Goal: Transaction & Acquisition: Purchase product/service

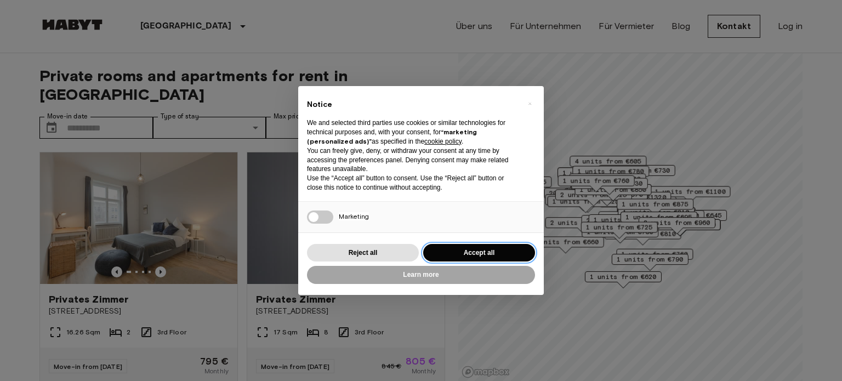
click at [477, 251] on button "Accept all" at bounding box center [479, 253] width 112 height 18
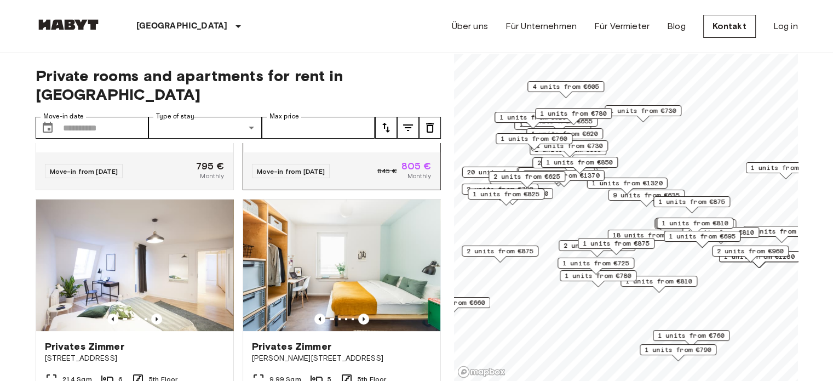
scroll to position [219, 0]
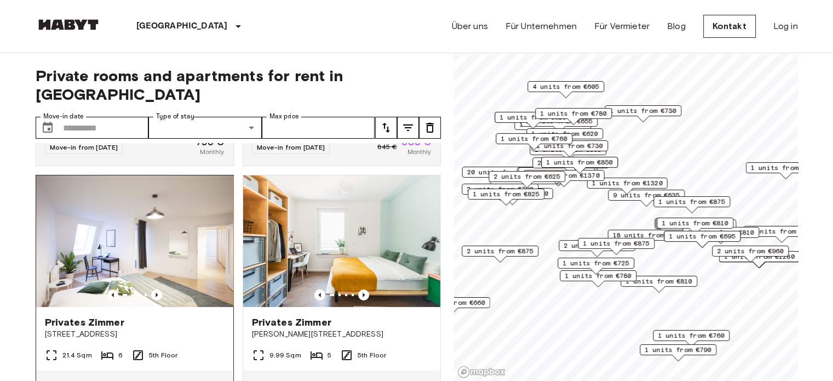
click at [147, 229] on img at bounding box center [134, 240] width 197 height 131
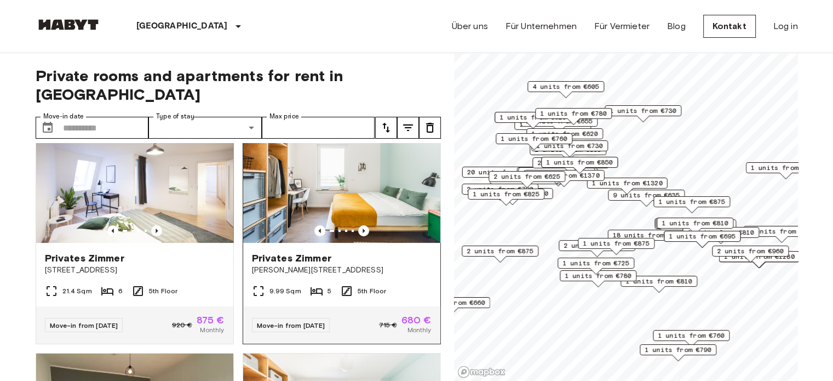
scroll to position [274, 0]
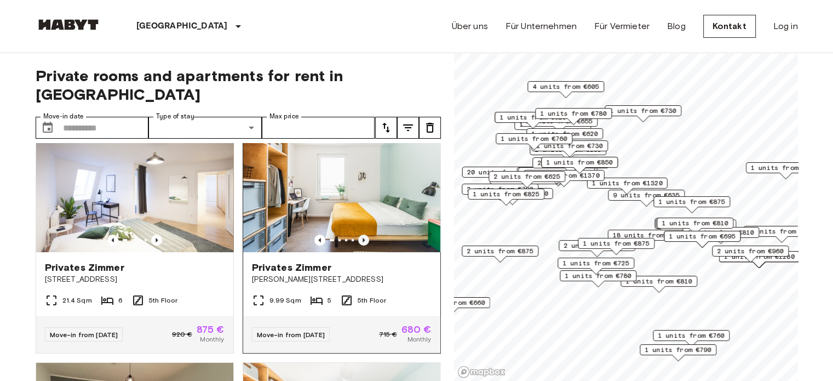
click at [358, 234] on icon "Previous image" at bounding box center [363, 239] width 11 height 11
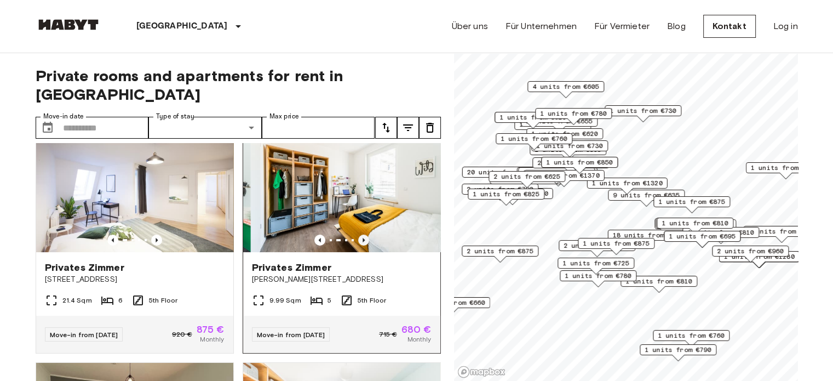
click at [358, 234] on icon "Previous image" at bounding box center [363, 239] width 11 height 11
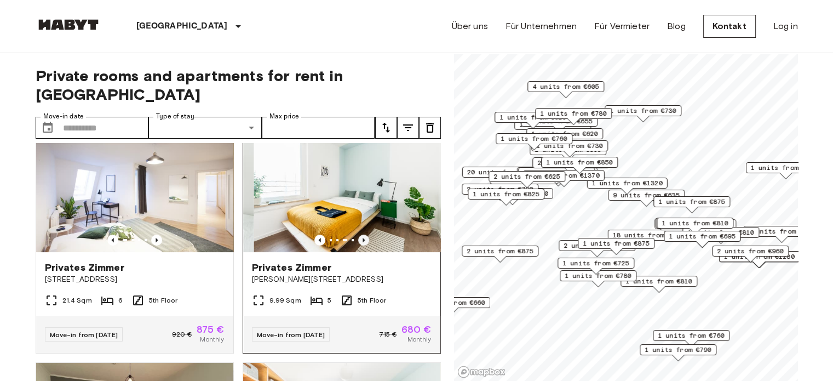
click at [358, 234] on icon "Previous image" at bounding box center [363, 239] width 11 height 11
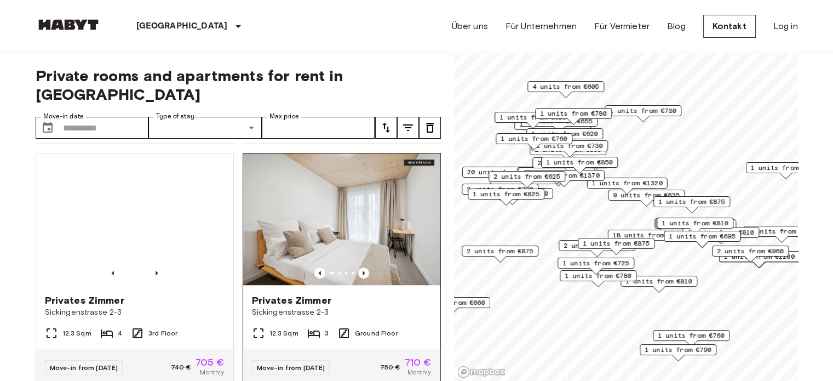
scroll to position [986, 0]
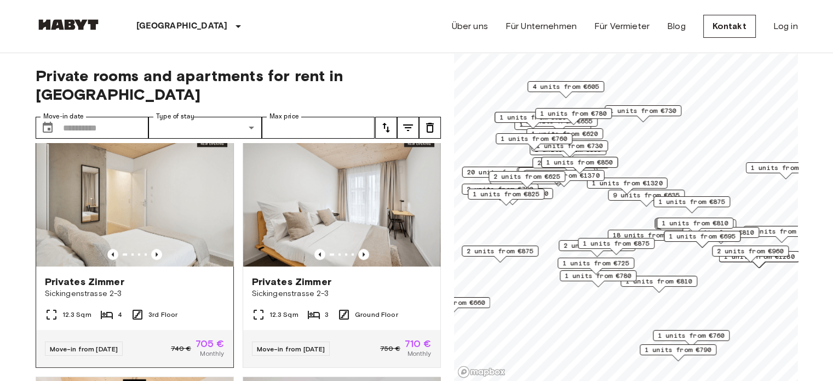
click at [135, 197] on img at bounding box center [134, 200] width 197 height 131
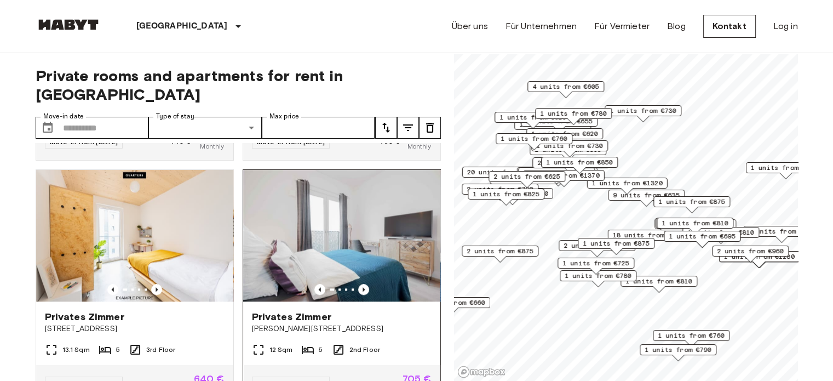
scroll to position [1205, 0]
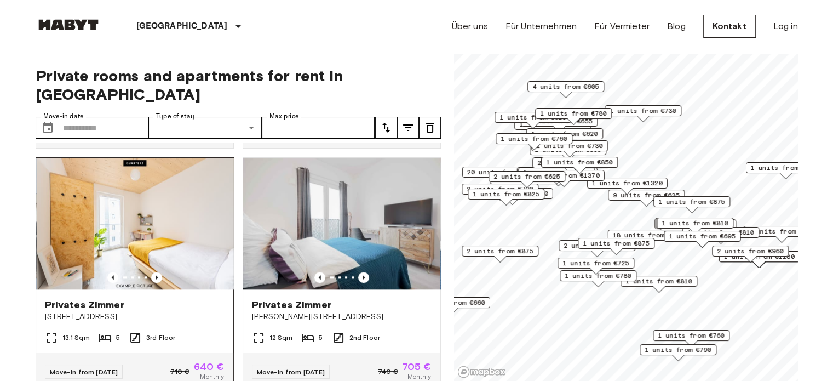
drag, startPoint x: 162, startPoint y: 221, endPoint x: 119, endPoint y: 243, distance: 48.0
click at [120, 243] on img at bounding box center [134, 223] width 197 height 131
click at [121, 243] on img at bounding box center [134, 223] width 197 height 131
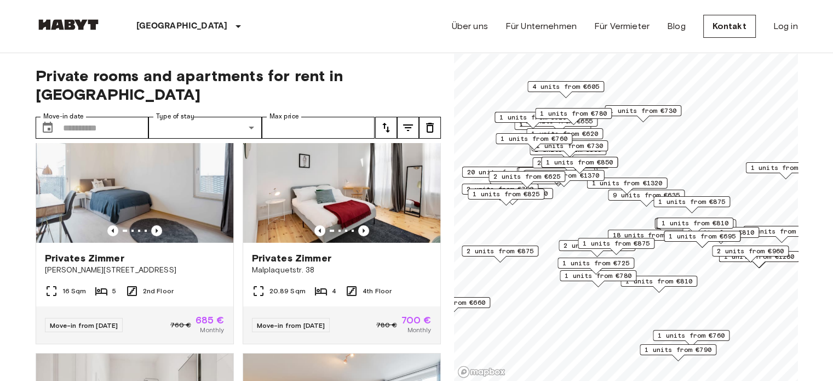
scroll to position [3726, 0]
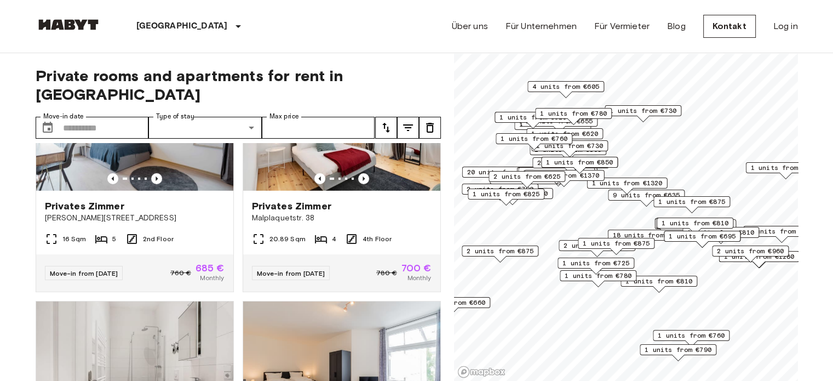
click at [636, 244] on span "1 units from €875" at bounding box center [616, 243] width 67 height 10
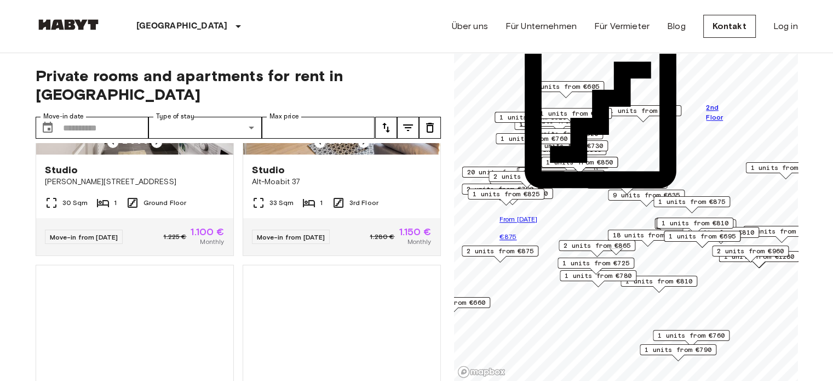
scroll to position [4000, 0]
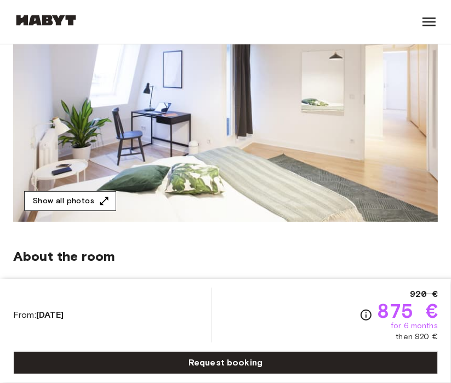
scroll to position [219, 0]
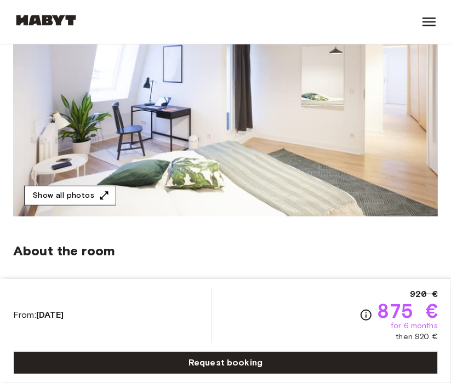
click at [88, 192] on button "Show all photos" at bounding box center [70, 196] width 92 height 20
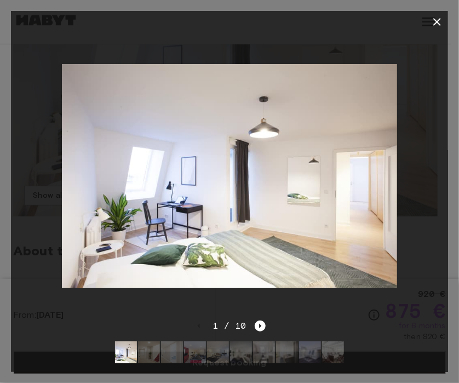
click at [427, 204] on div at bounding box center [229, 176] width 437 height 287
drag, startPoint x: 279, startPoint y: 219, endPoint x: 267, endPoint y: 266, distance: 49.2
click at [278, 221] on img at bounding box center [230, 176] width 336 height 224
click at [433, 19] on icon "button" at bounding box center [437, 21] width 13 height 13
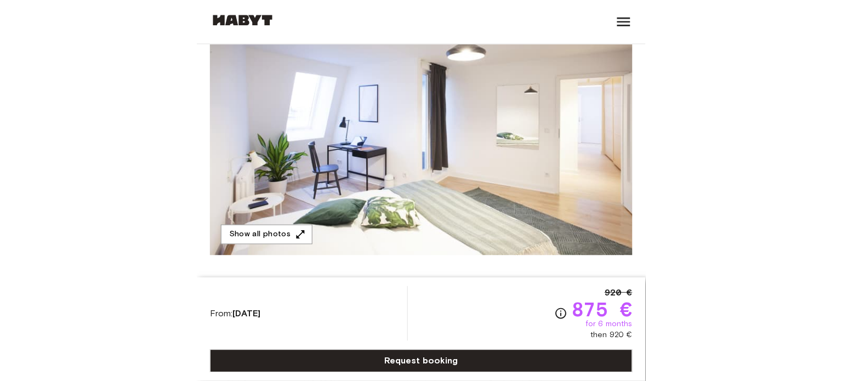
scroll to position [164, 0]
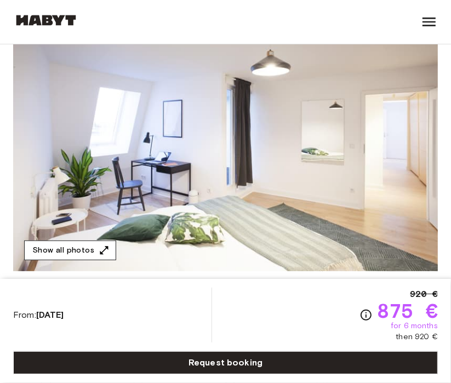
click at [67, 258] on button "Show all photos" at bounding box center [70, 251] width 92 height 20
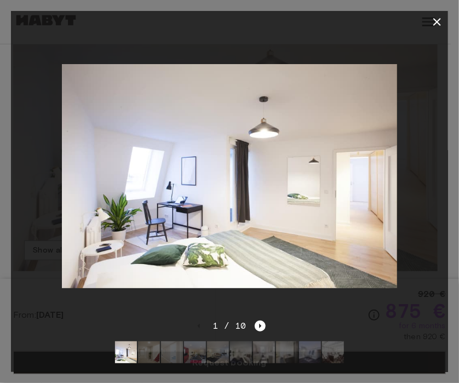
click at [147, 344] on img at bounding box center [149, 352] width 22 height 22
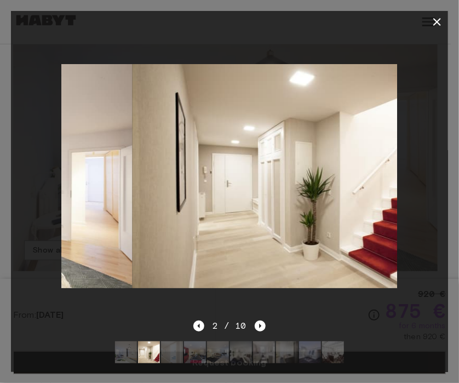
drag, startPoint x: 261, startPoint y: 179, endPoint x: 317, endPoint y: 218, distance: 68.2
click at [322, 216] on img at bounding box center [301, 176] width 336 height 224
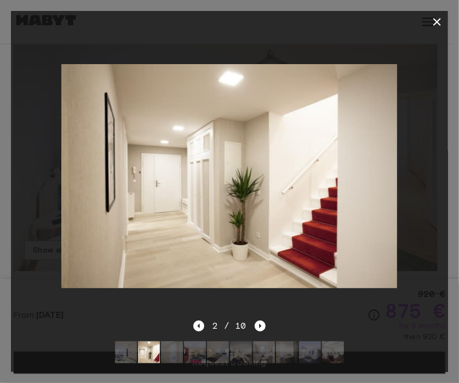
drag, startPoint x: 242, startPoint y: 162, endPoint x: 45, endPoint y: 199, distance: 200.6
click at [41, 195] on div at bounding box center [229, 176] width 437 height 287
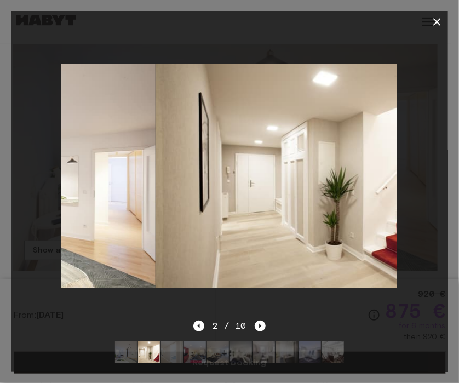
drag, startPoint x: 194, startPoint y: 129, endPoint x: 249, endPoint y: 171, distance: 68.8
click at [249, 171] on img at bounding box center [324, 176] width 336 height 224
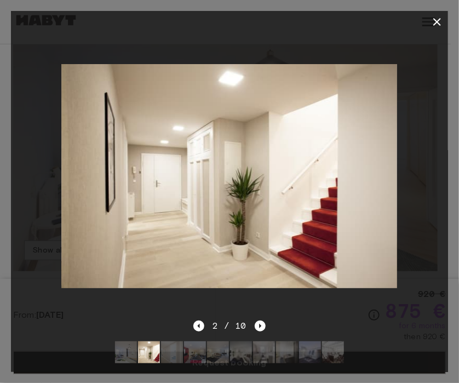
drag, startPoint x: 217, startPoint y: 166, endPoint x: 385, endPoint y: 94, distance: 182.6
click at [391, 88] on img at bounding box center [230, 176] width 336 height 224
click at [346, 134] on img at bounding box center [230, 176] width 336 height 224
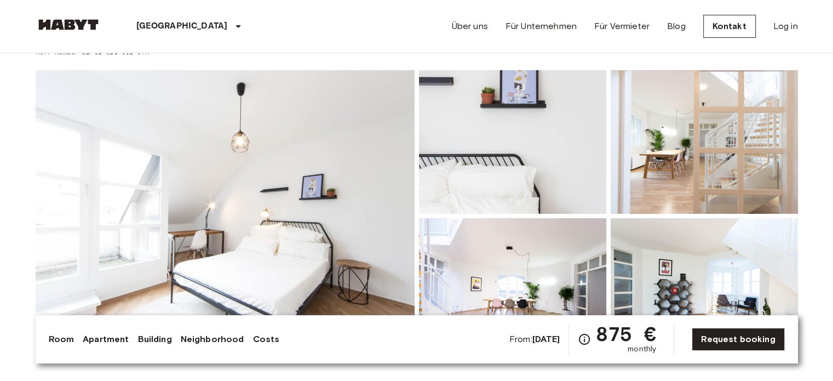
scroll to position [55, 0]
